Goal: Navigation & Orientation: Find specific page/section

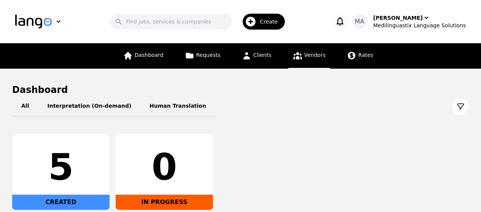
click at [308, 58] on span "Vendors" at bounding box center [314, 55] width 21 height 6
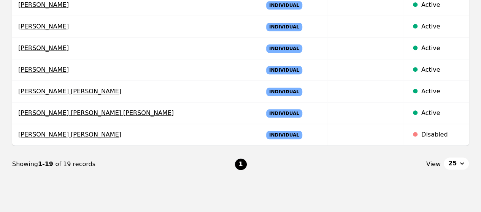
scroll to position [399, 0]
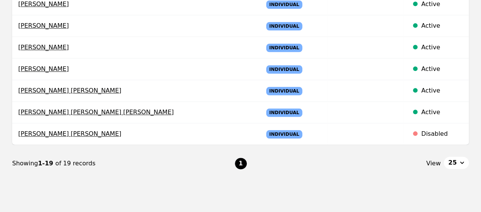
click at [458, 158] on button "25" at bounding box center [456, 163] width 25 height 12
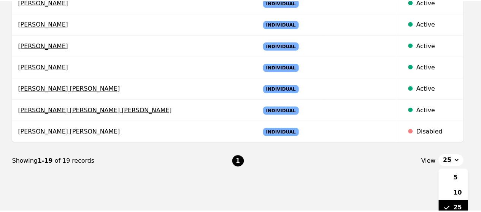
scroll to position [402, 0]
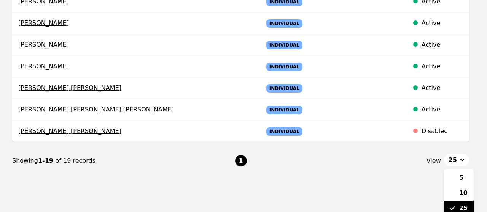
click at [462, 201] on div "25" at bounding box center [459, 208] width 30 height 15
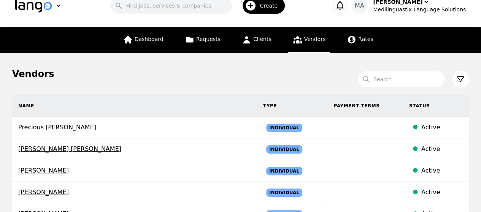
scroll to position [0, 0]
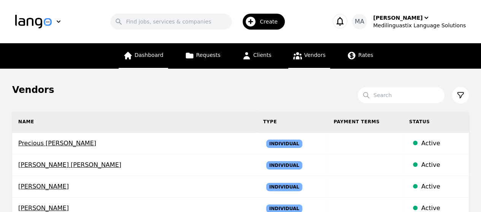
click at [154, 58] on span "Dashboard" at bounding box center [149, 55] width 29 height 6
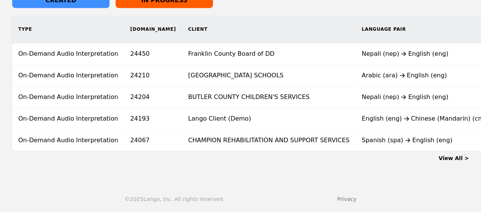
scroll to position [0, 237]
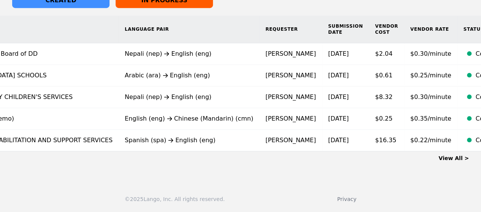
click at [448, 156] on link "View All >" at bounding box center [453, 158] width 30 height 6
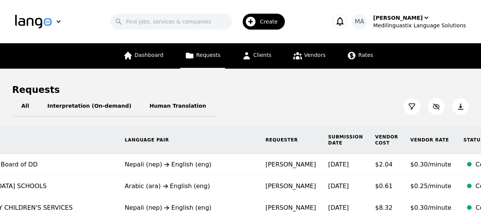
click at [436, 108] on icon "button" at bounding box center [436, 107] width 8 height 8
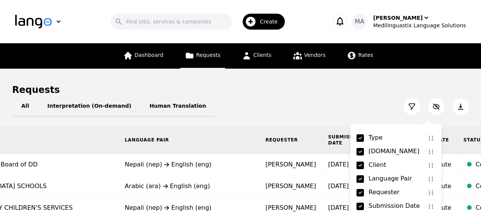
click at [379, 85] on div "Requests" at bounding box center [240, 90] width 457 height 12
